Goal: Information Seeking & Learning: Learn about a topic

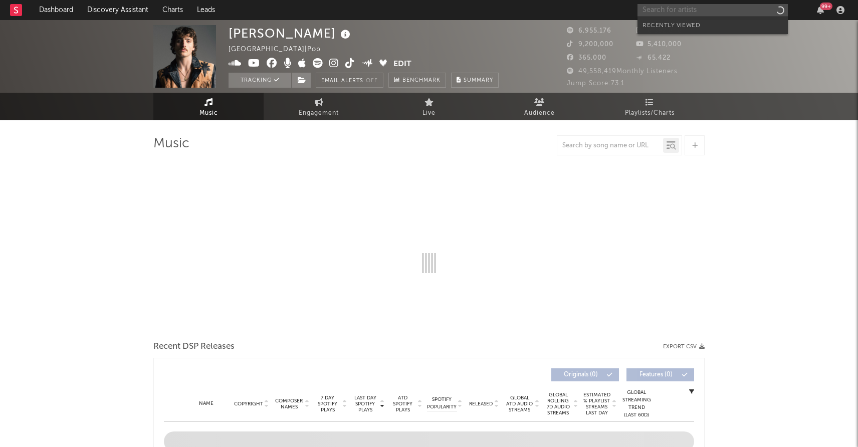
click at [659, 13] on input "text" at bounding box center [712, 10] width 150 height 13
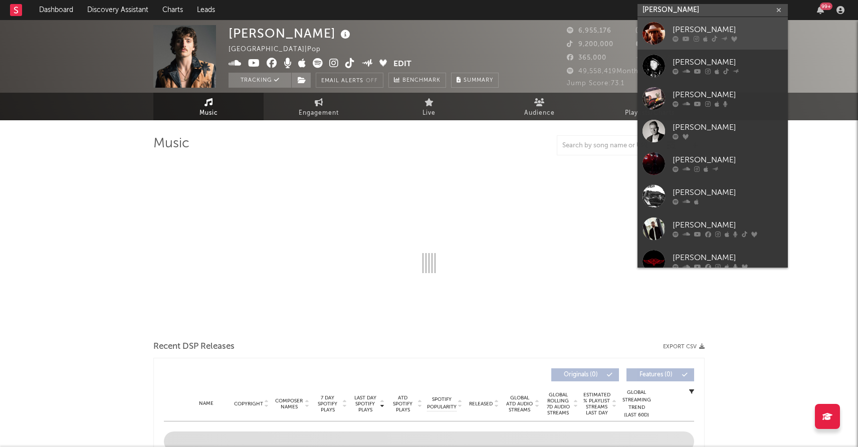
type input "[PERSON_NAME]"
click at [676, 32] on div "[PERSON_NAME]" at bounding box center [727, 30] width 110 height 12
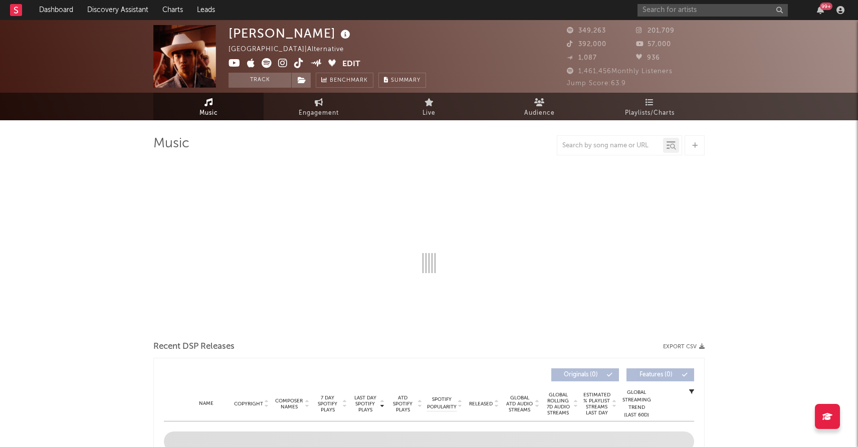
select select "6m"
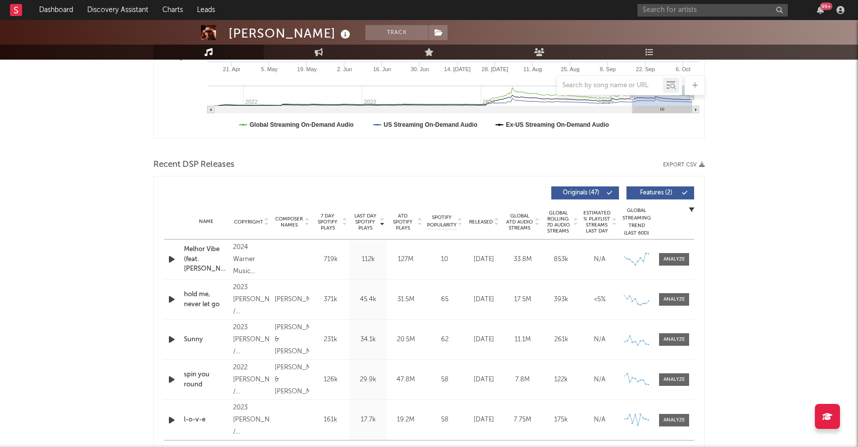
scroll to position [262, 0]
click at [667, 339] on div at bounding box center [674, 339] width 22 height 8
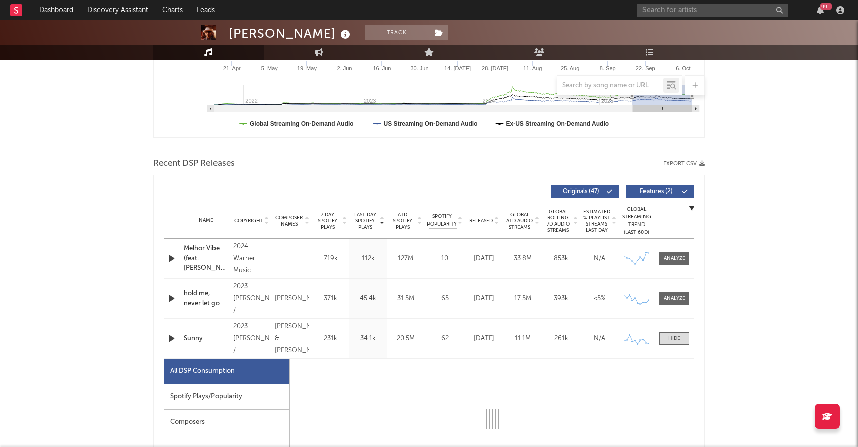
click at [241, 399] on div "Spotify Plays/Popularity" at bounding box center [226, 397] width 125 height 26
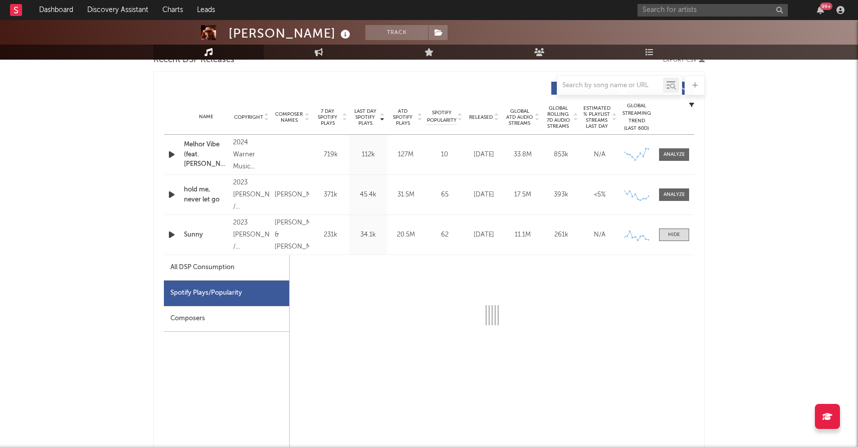
select select "6m"
select select "1w"
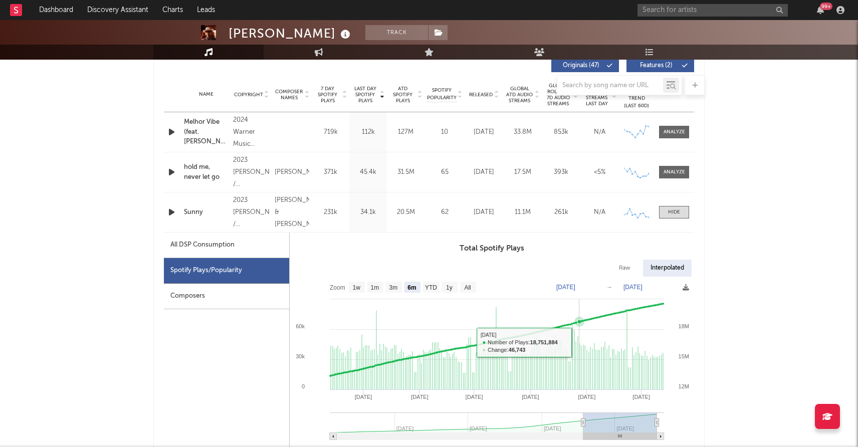
scroll to position [391, 0]
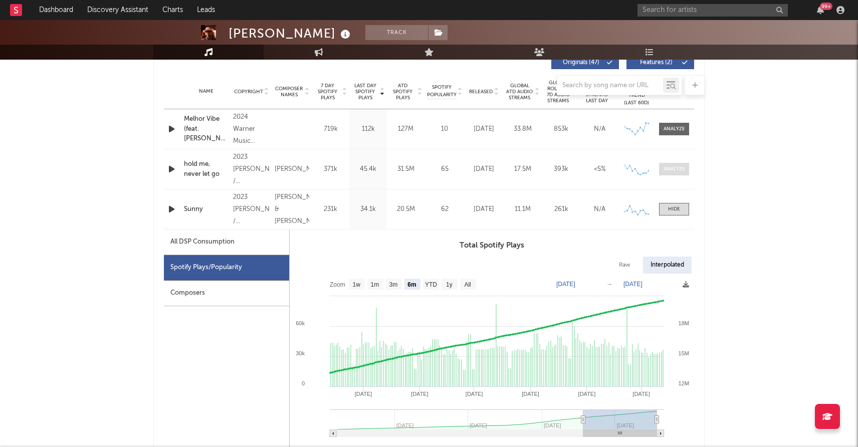
click at [673, 166] on div at bounding box center [674, 169] width 22 height 8
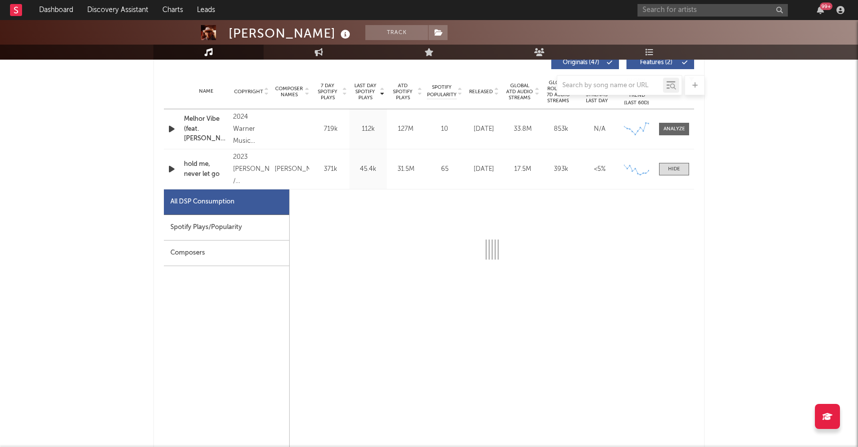
select select "6m"
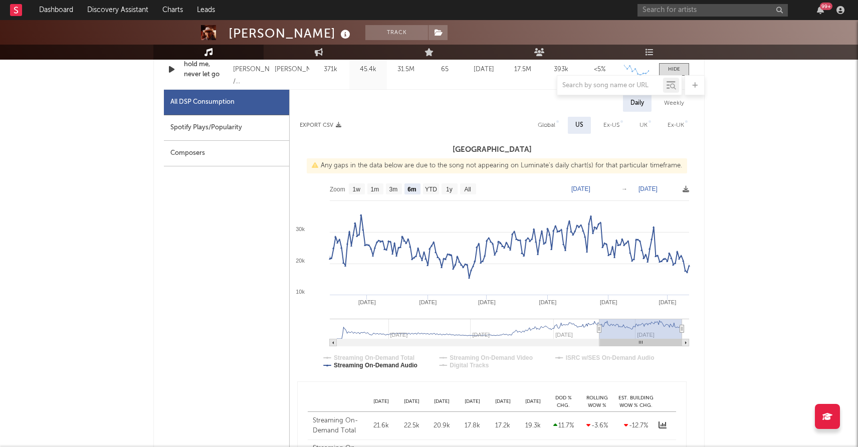
scroll to position [502, 0]
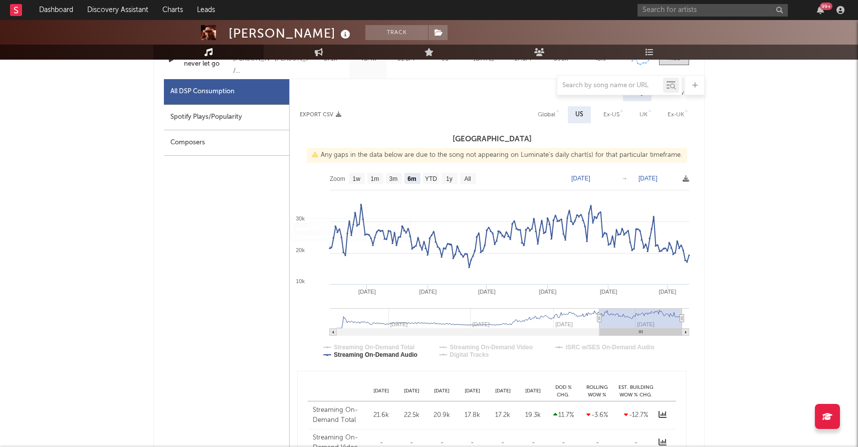
click at [243, 117] on div "Spotify Plays/Popularity" at bounding box center [226, 118] width 125 height 26
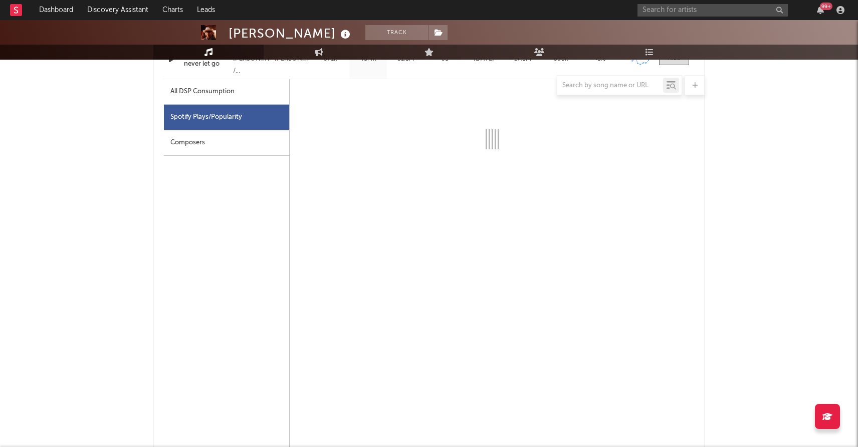
select select "6m"
select select "1w"
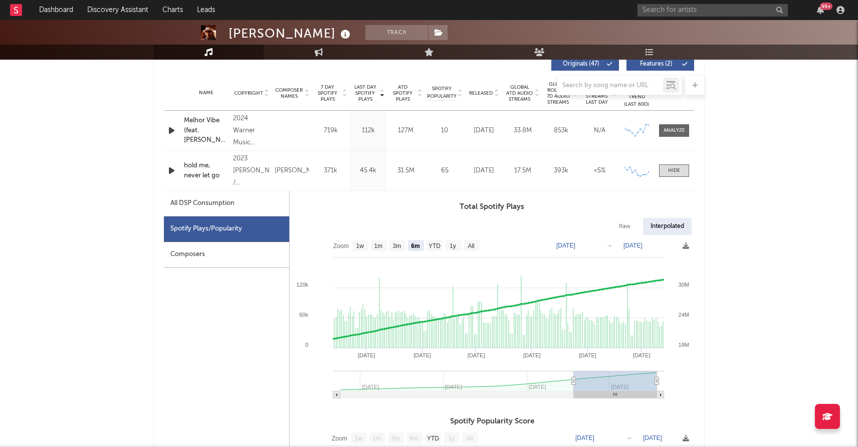
scroll to position [389, 0]
click at [674, 169] on div at bounding box center [674, 171] width 12 height 8
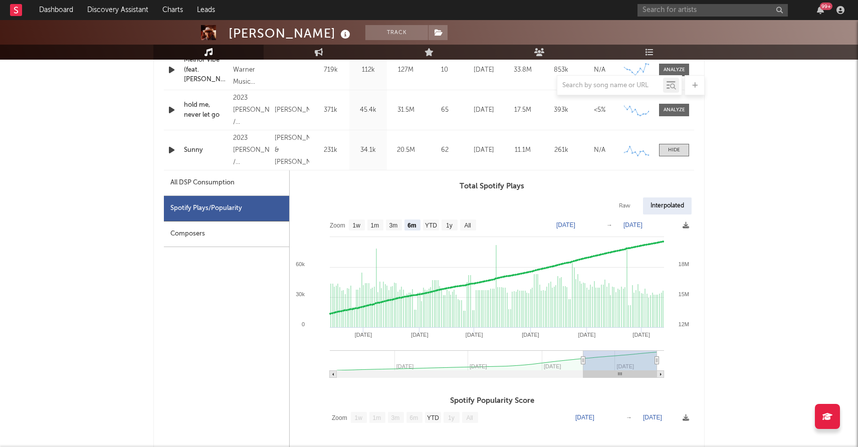
scroll to position [451, 0]
click at [675, 150] on div at bounding box center [674, 150] width 12 height 8
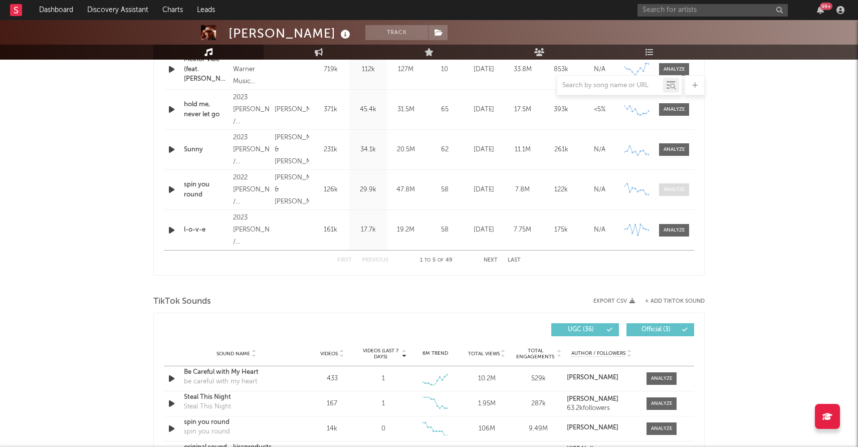
click at [670, 191] on div at bounding box center [674, 190] width 22 height 8
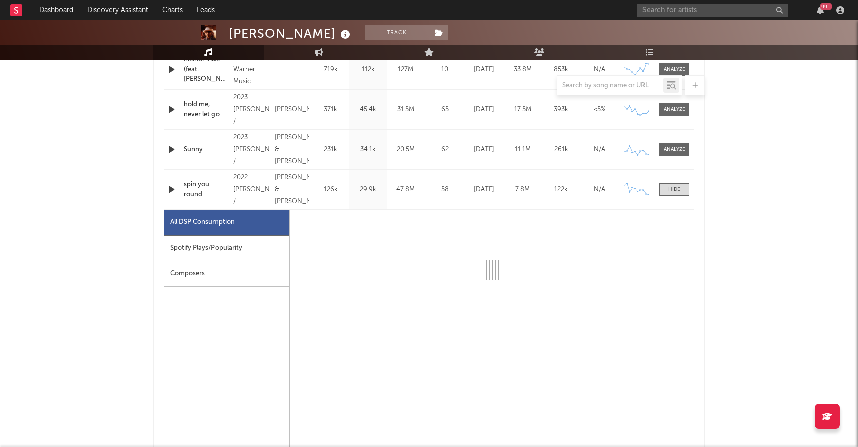
click at [261, 245] on div "Spotify Plays/Popularity" at bounding box center [226, 249] width 125 height 26
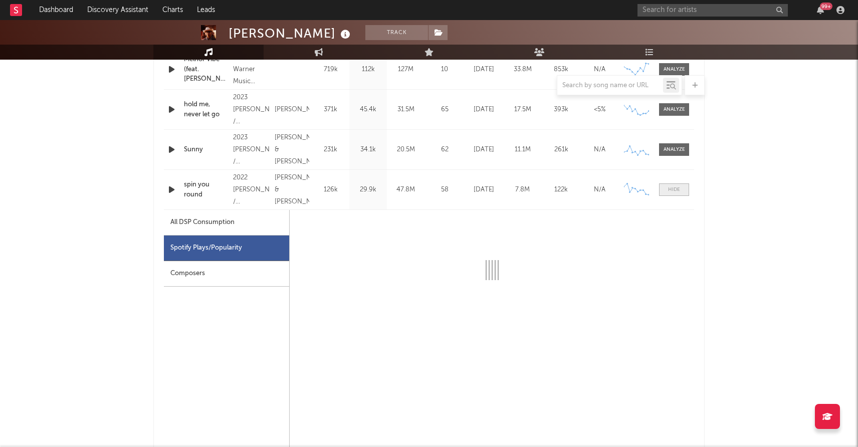
select select "6m"
select select "1w"
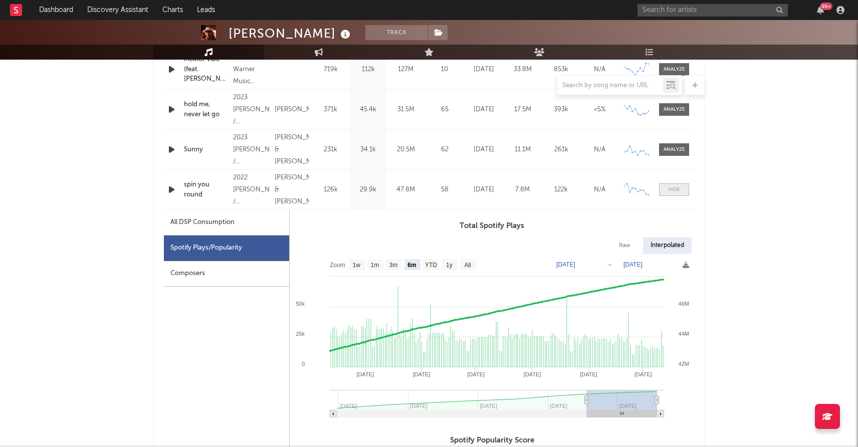
click at [668, 185] on span at bounding box center [674, 189] width 30 height 13
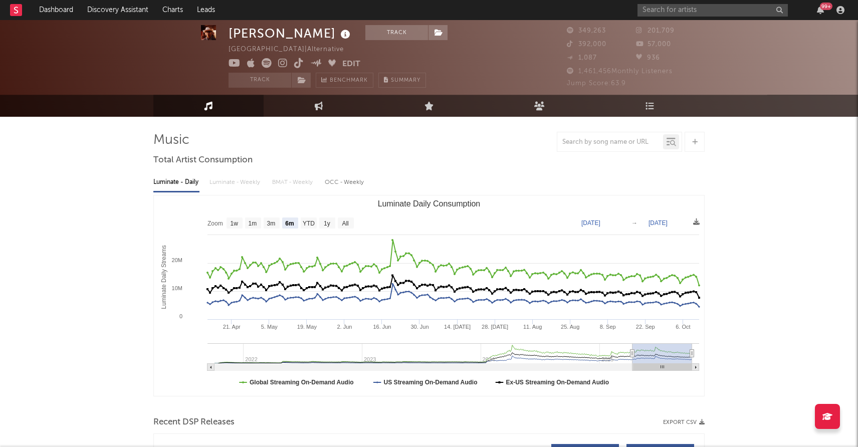
scroll to position [15, 0]
